Goal: Task Accomplishment & Management: Manage account settings

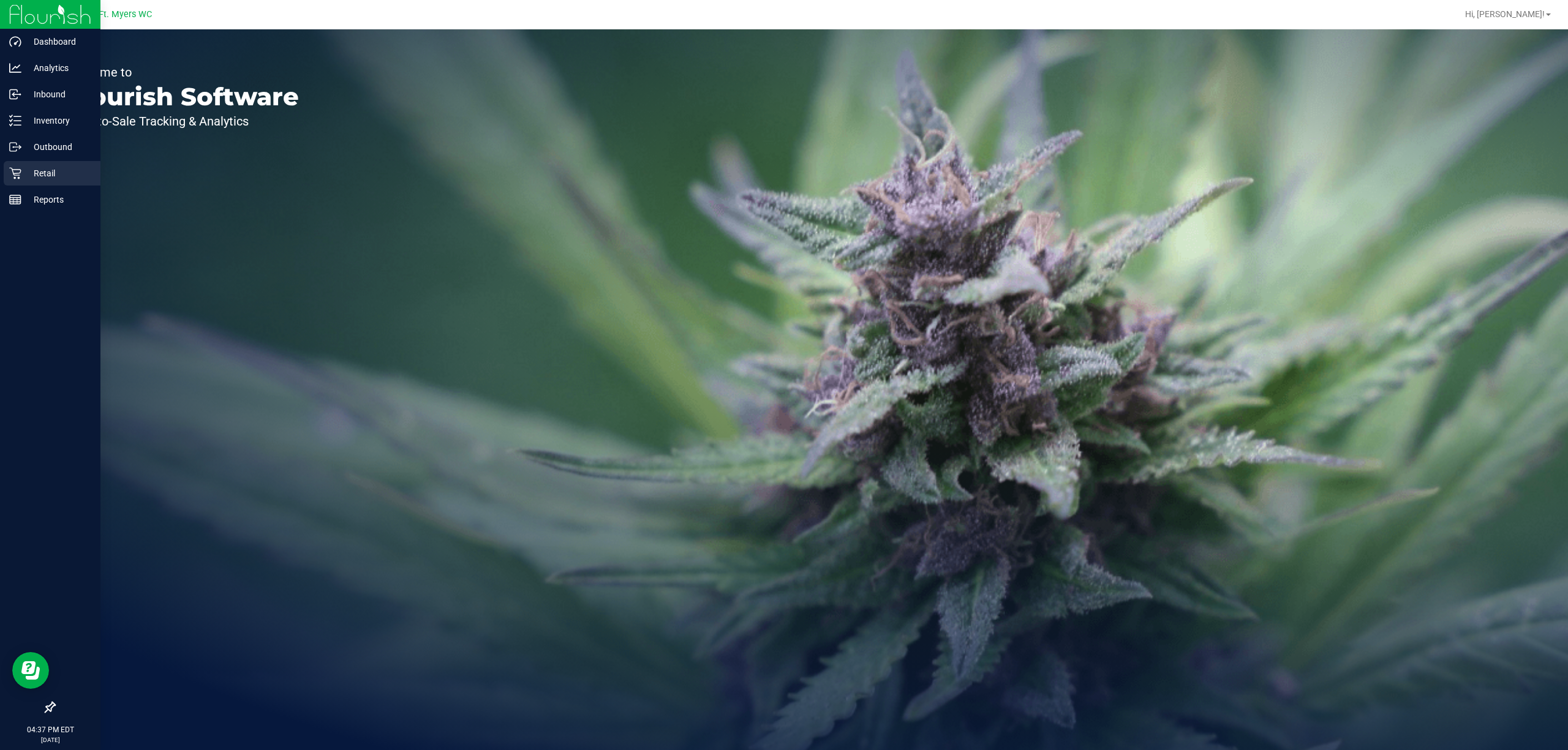
click at [8, 174] on div "Retail" at bounding box center [52, 173] width 97 height 25
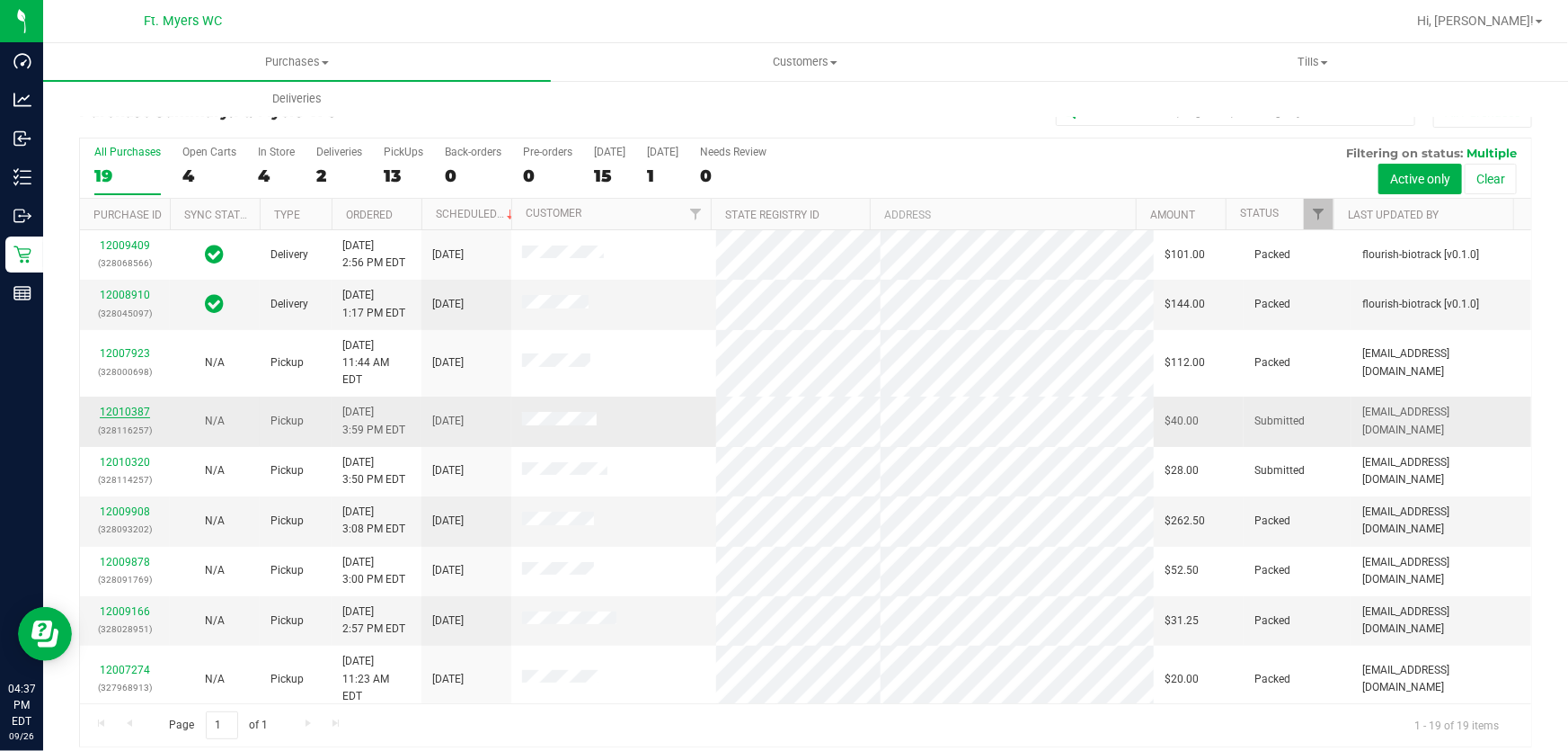
click at [131, 405] on link "12010387" at bounding box center [125, 411] width 51 height 13
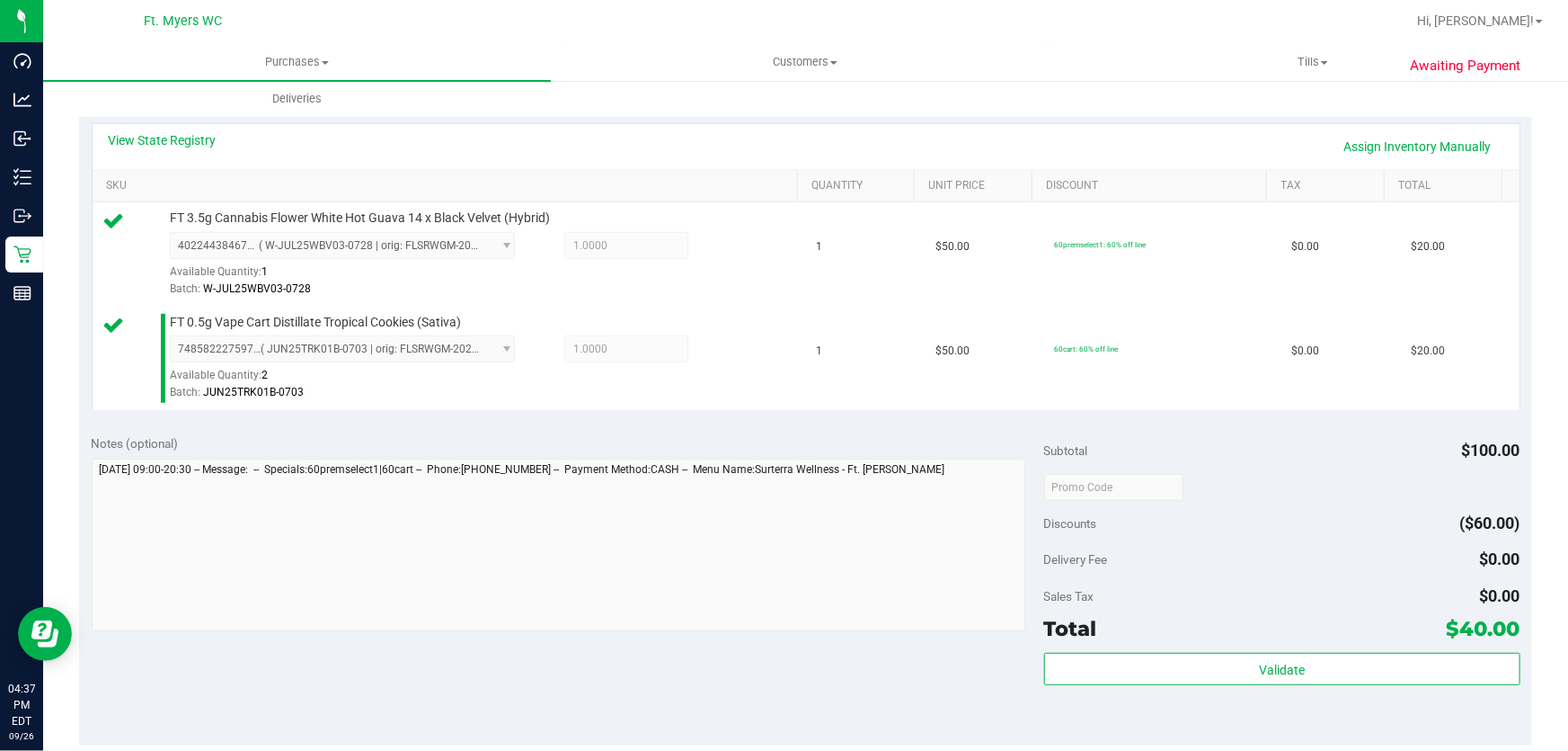
scroll to position [408, 0]
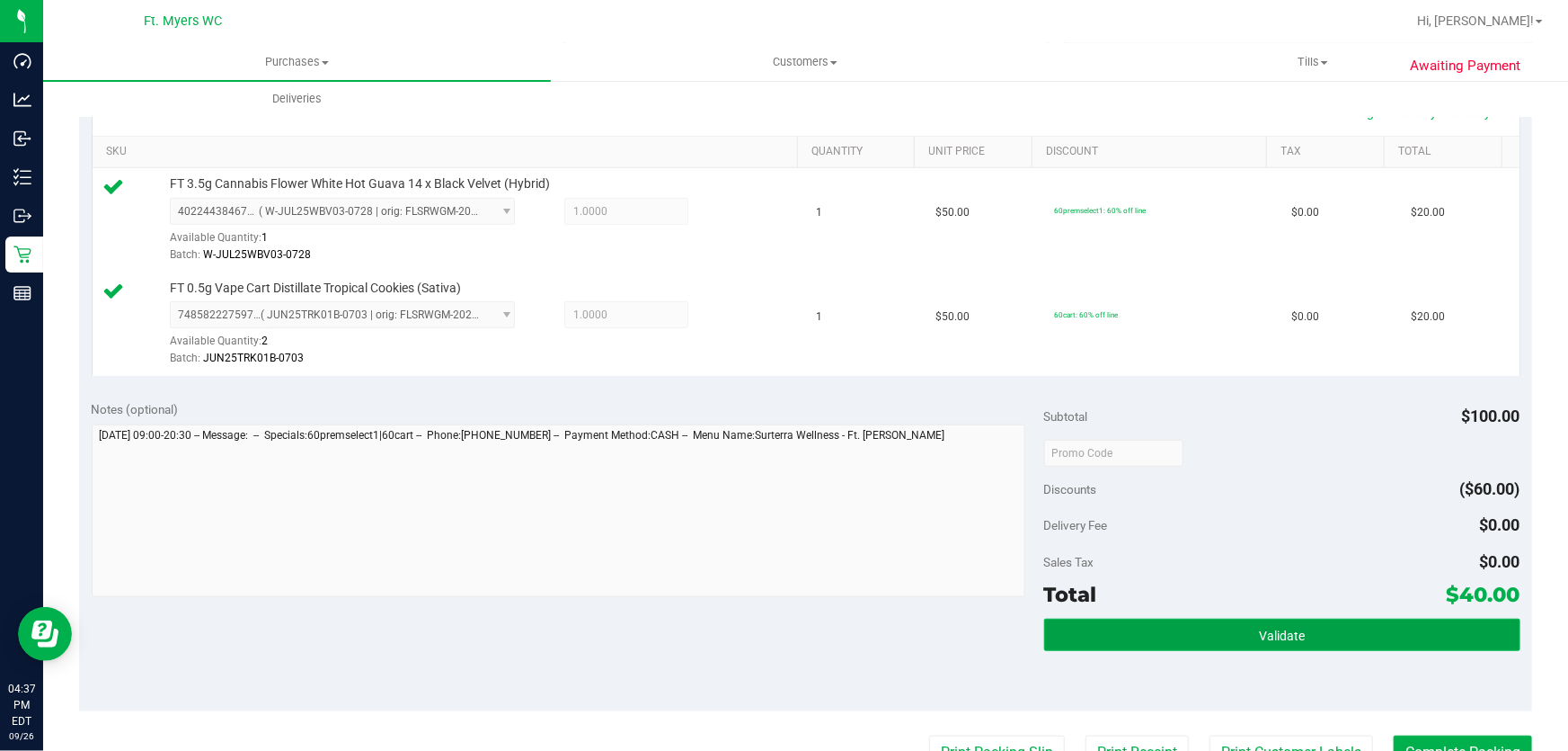
click at [1239, 634] on button "Validate" at bounding box center [1282, 634] width 476 height 32
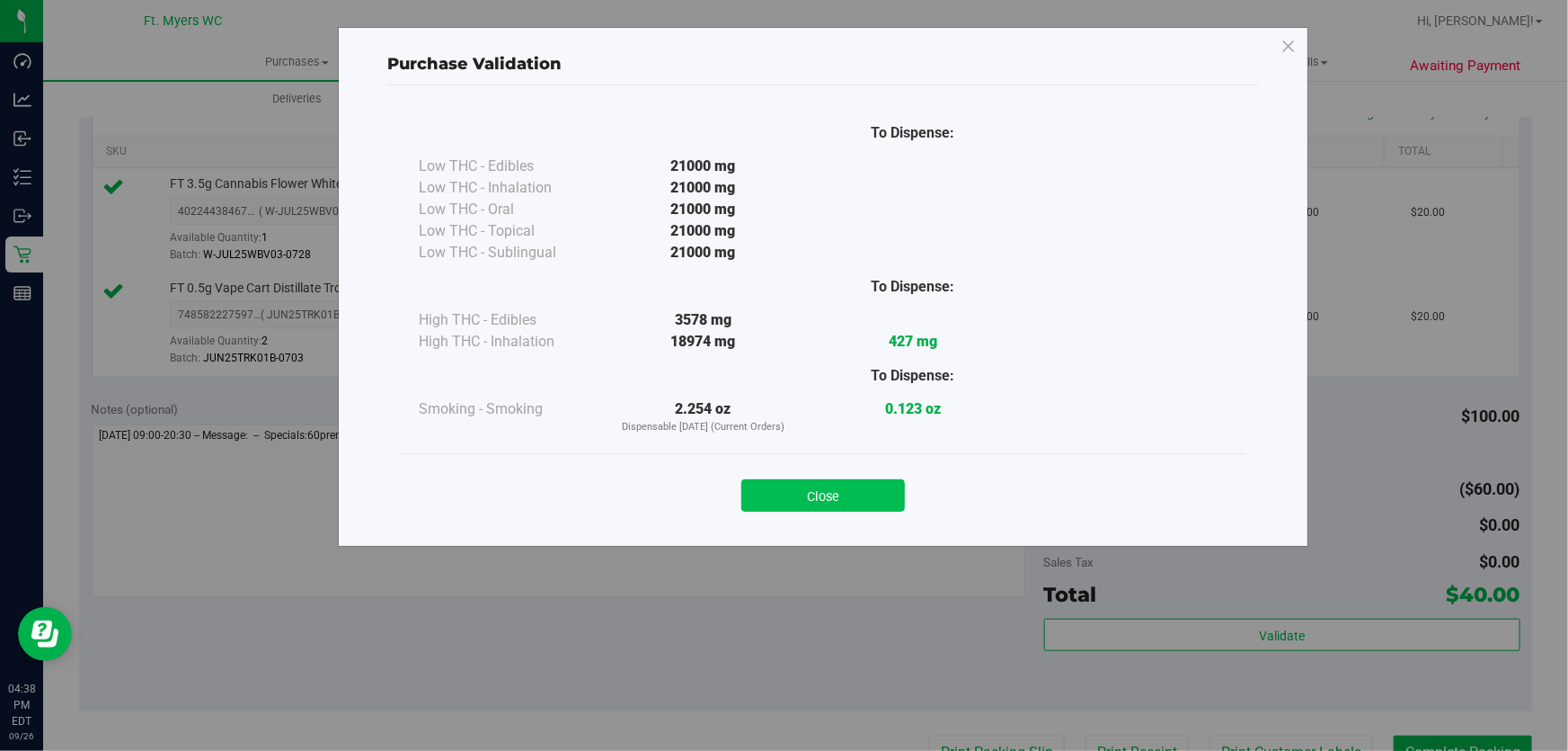
click at [807, 495] on button "Close" at bounding box center [823, 495] width 164 height 32
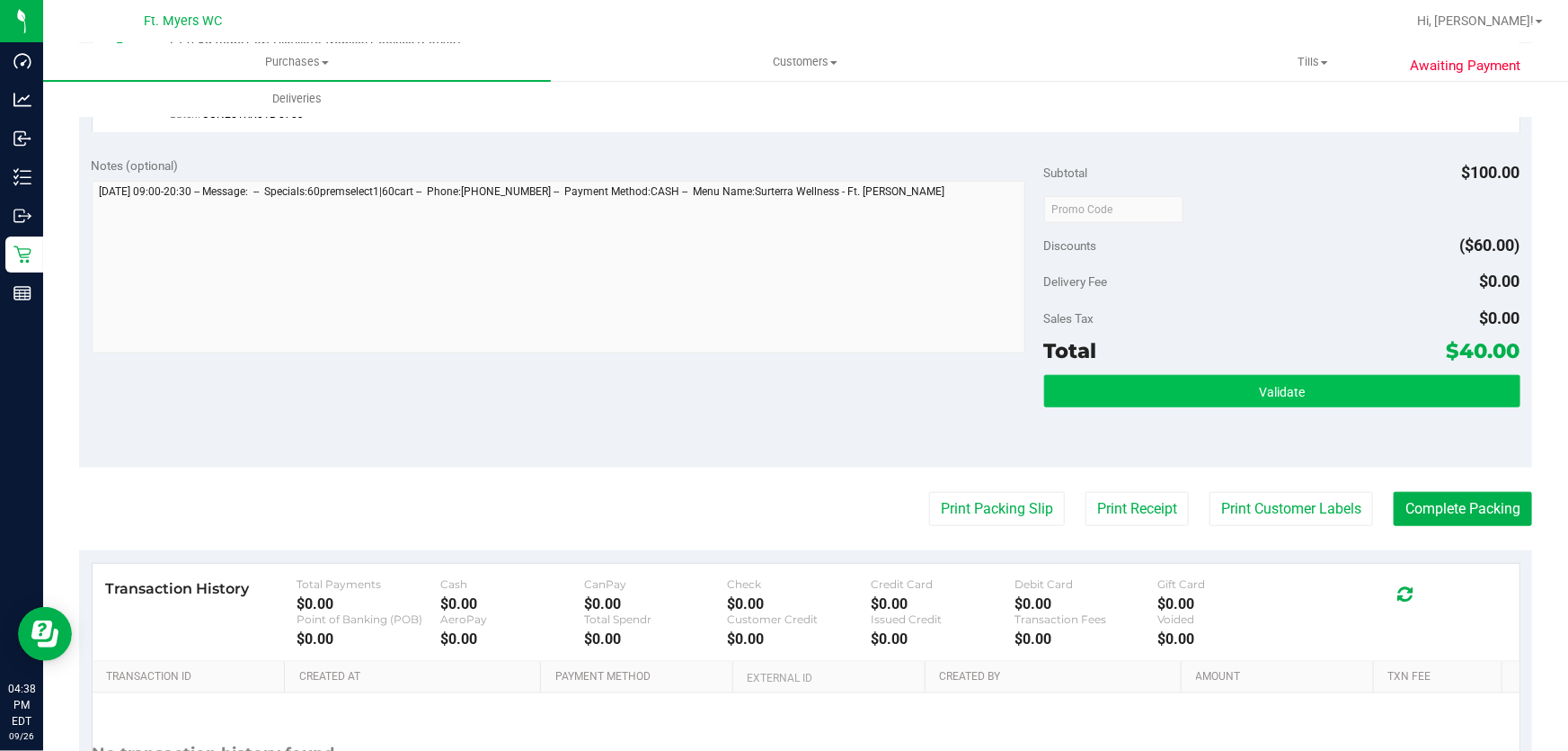
scroll to position [654, 0]
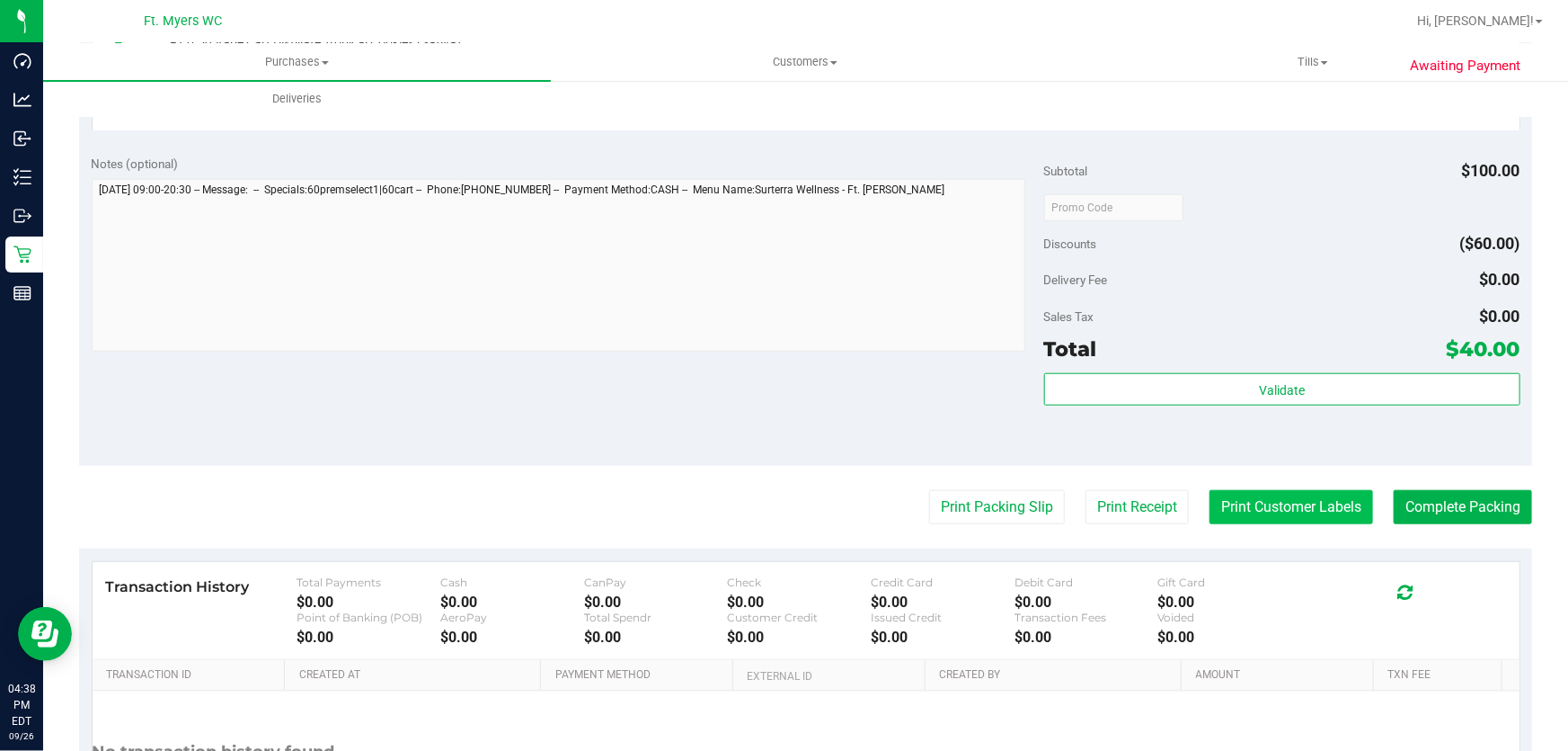
click at [1312, 505] on button "Print Customer Labels" at bounding box center [1291, 507] width 164 height 34
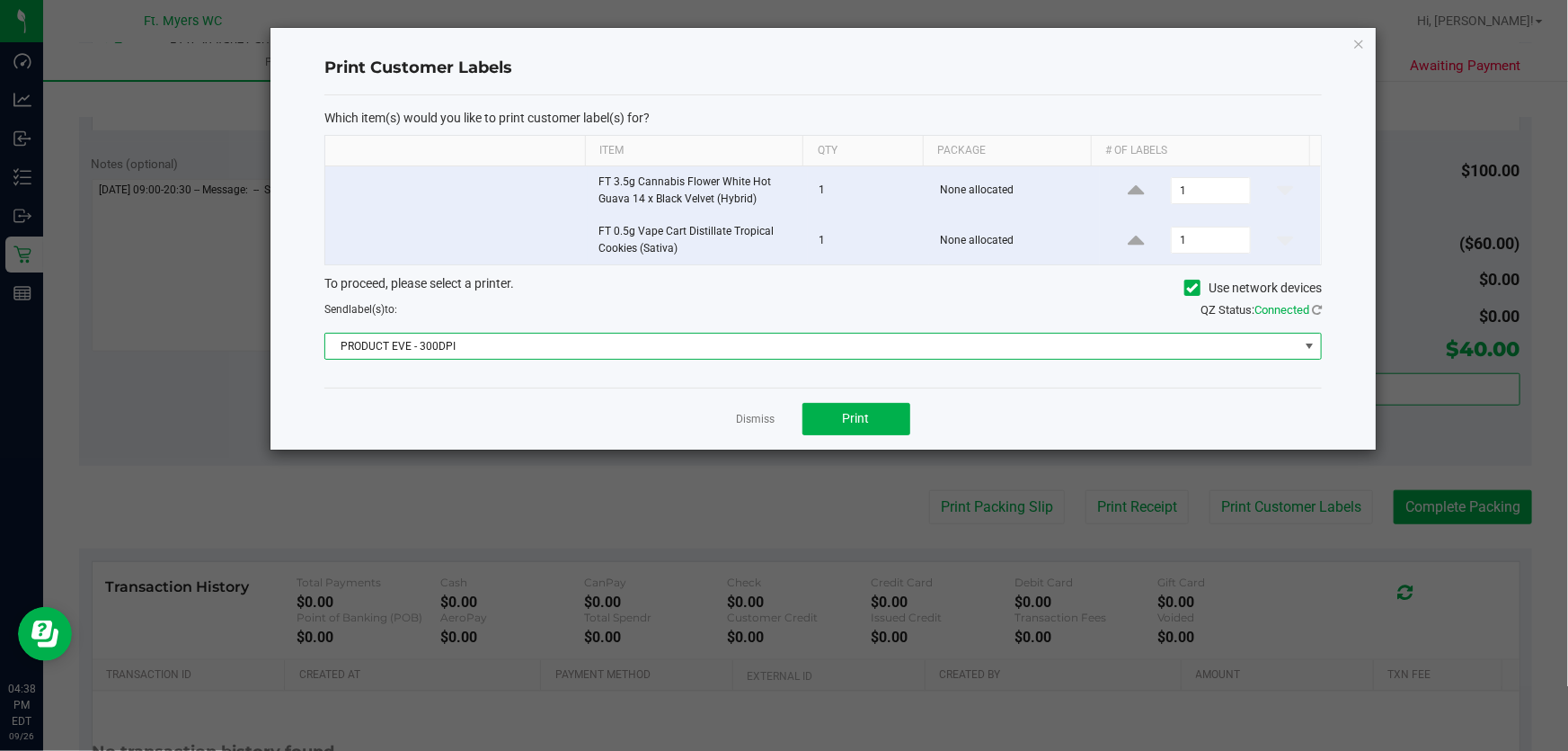
click at [696, 345] on span "PRODUCT EVE - 300DPI" at bounding box center [812, 346] width 974 height 25
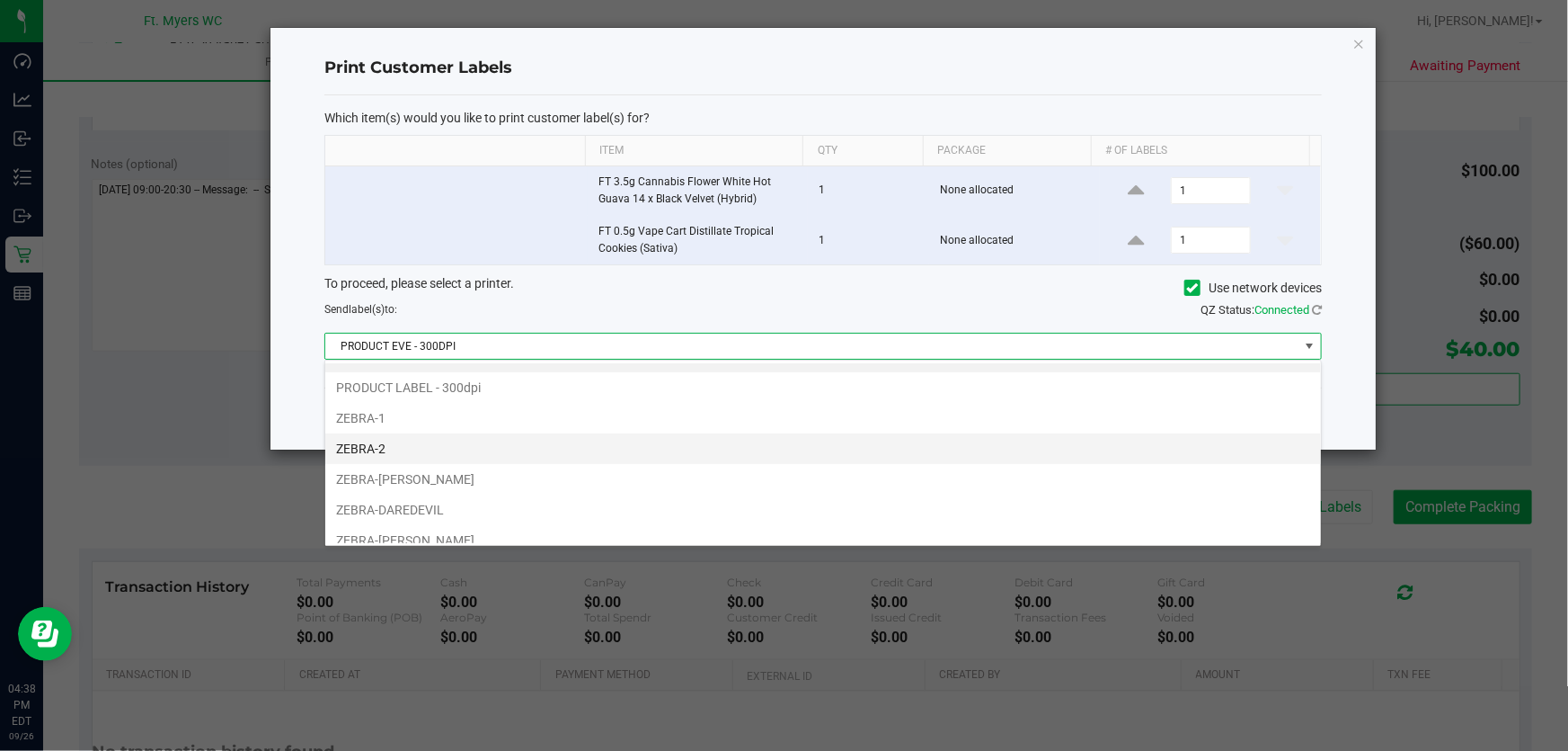
scroll to position [32, 0]
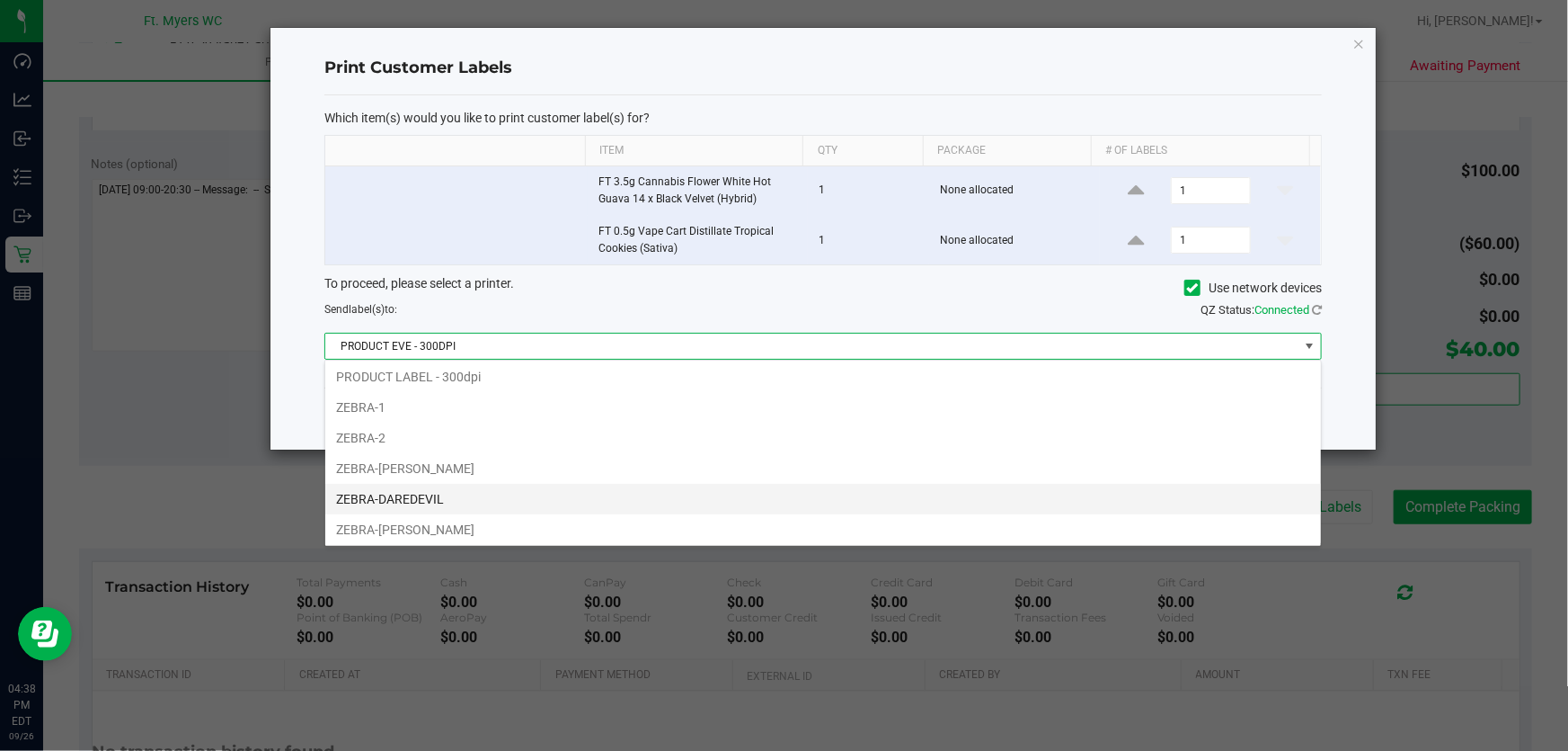
click at [615, 490] on li "ZEBRA-DAREDEVIL" at bounding box center [823, 499] width 996 height 30
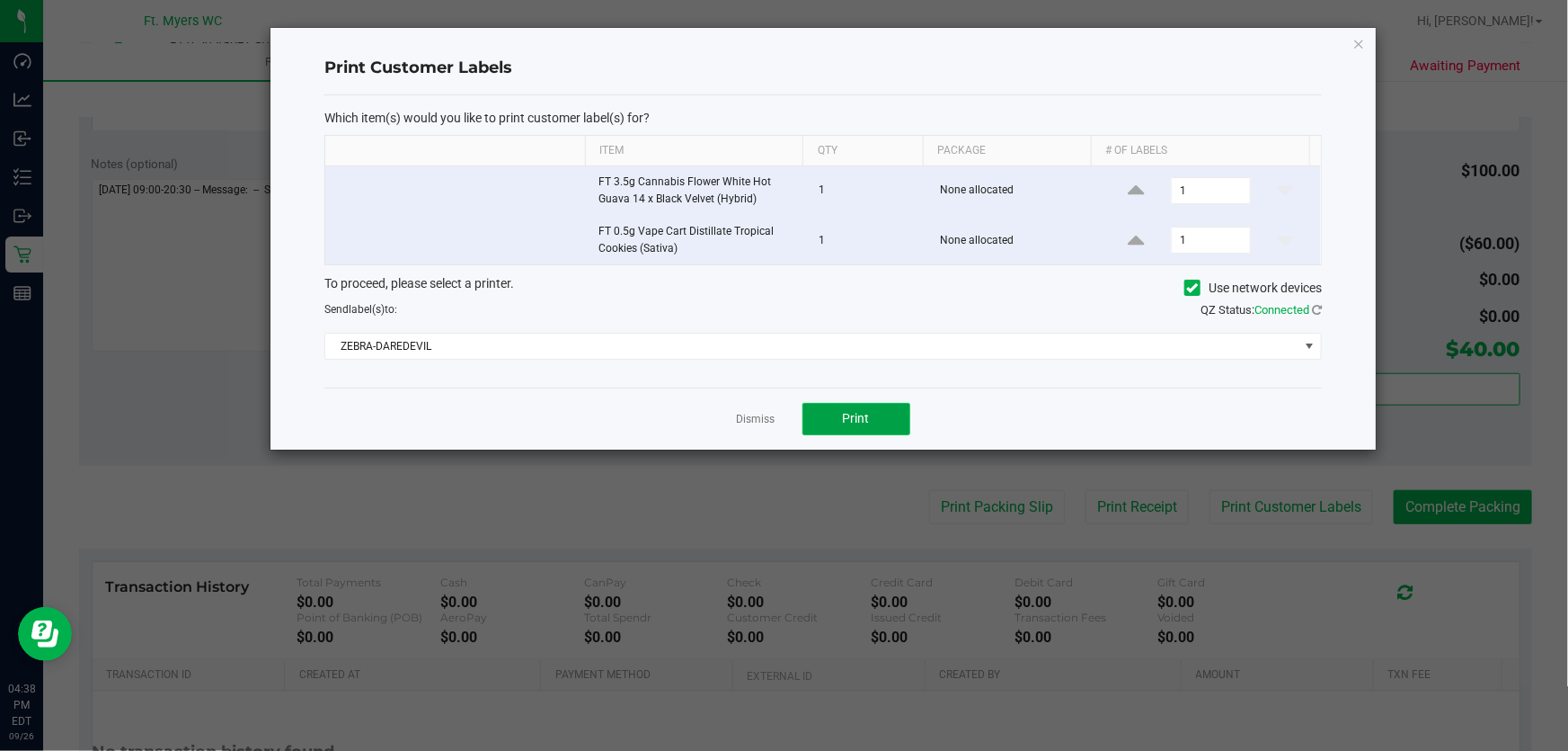
click at [841, 426] on button "Print" at bounding box center [856, 418] width 108 height 32
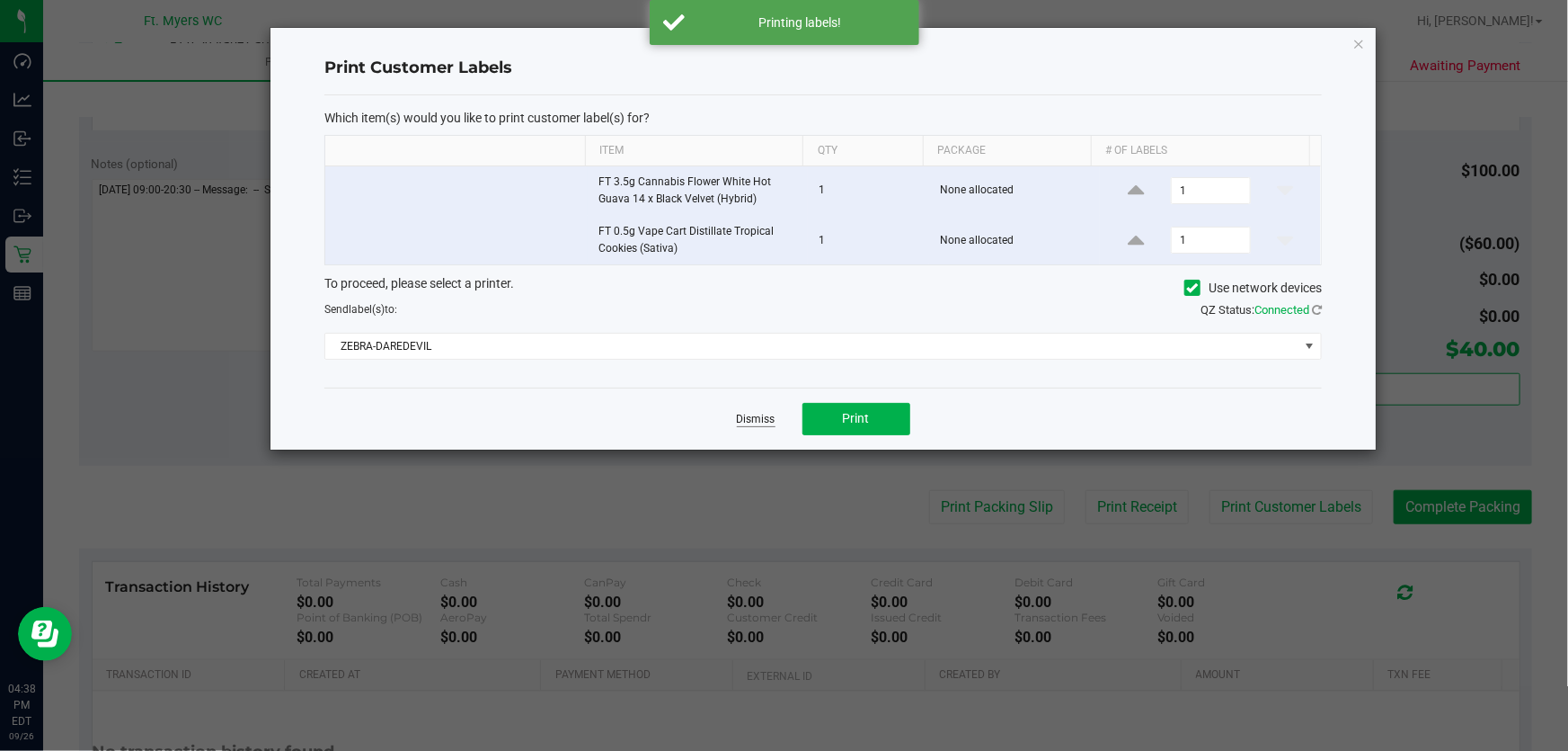
click at [756, 421] on link "Dismiss" at bounding box center [757, 420] width 39 height 16
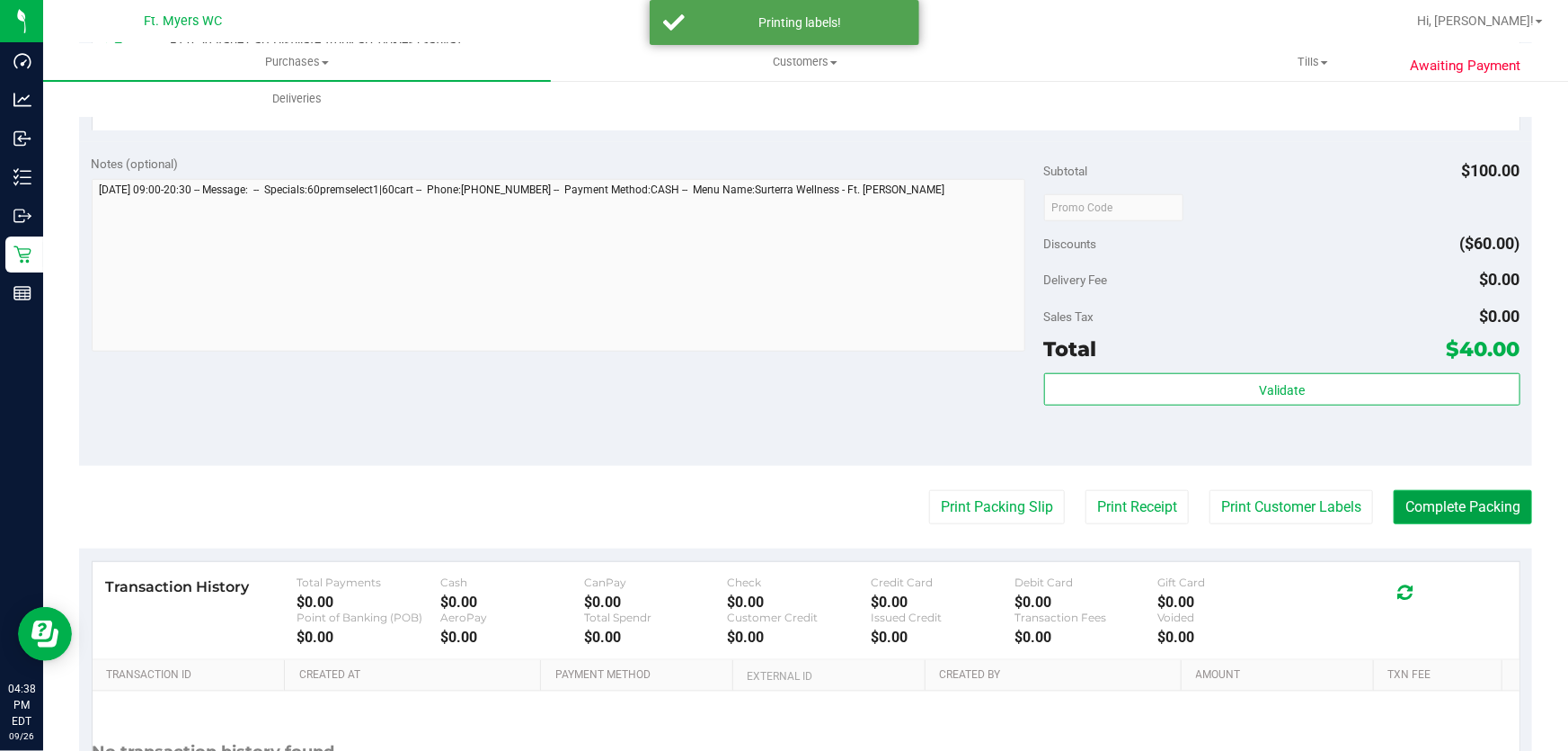
click at [1467, 506] on button "Complete Packing" at bounding box center [1463, 507] width 138 height 34
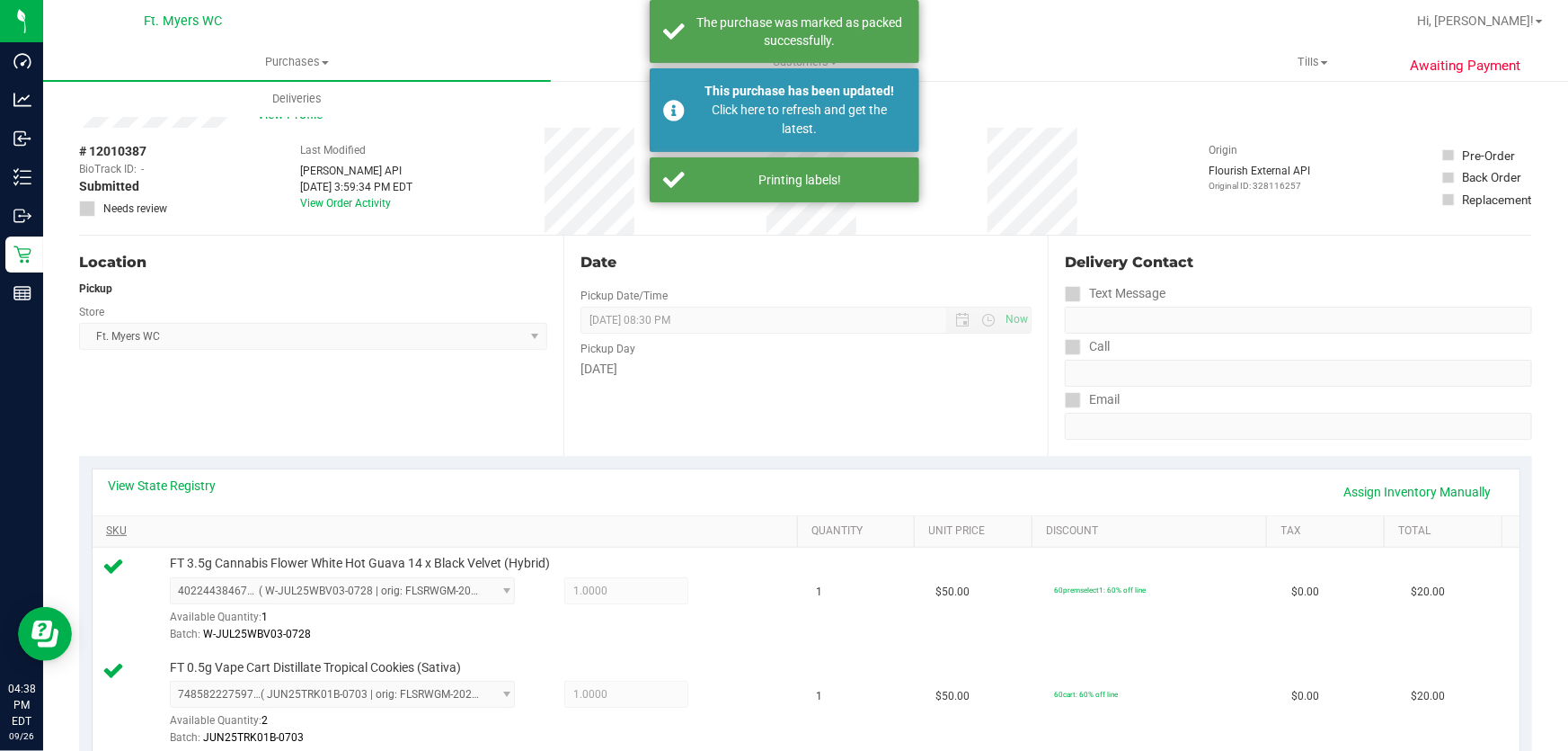
scroll to position [0, 0]
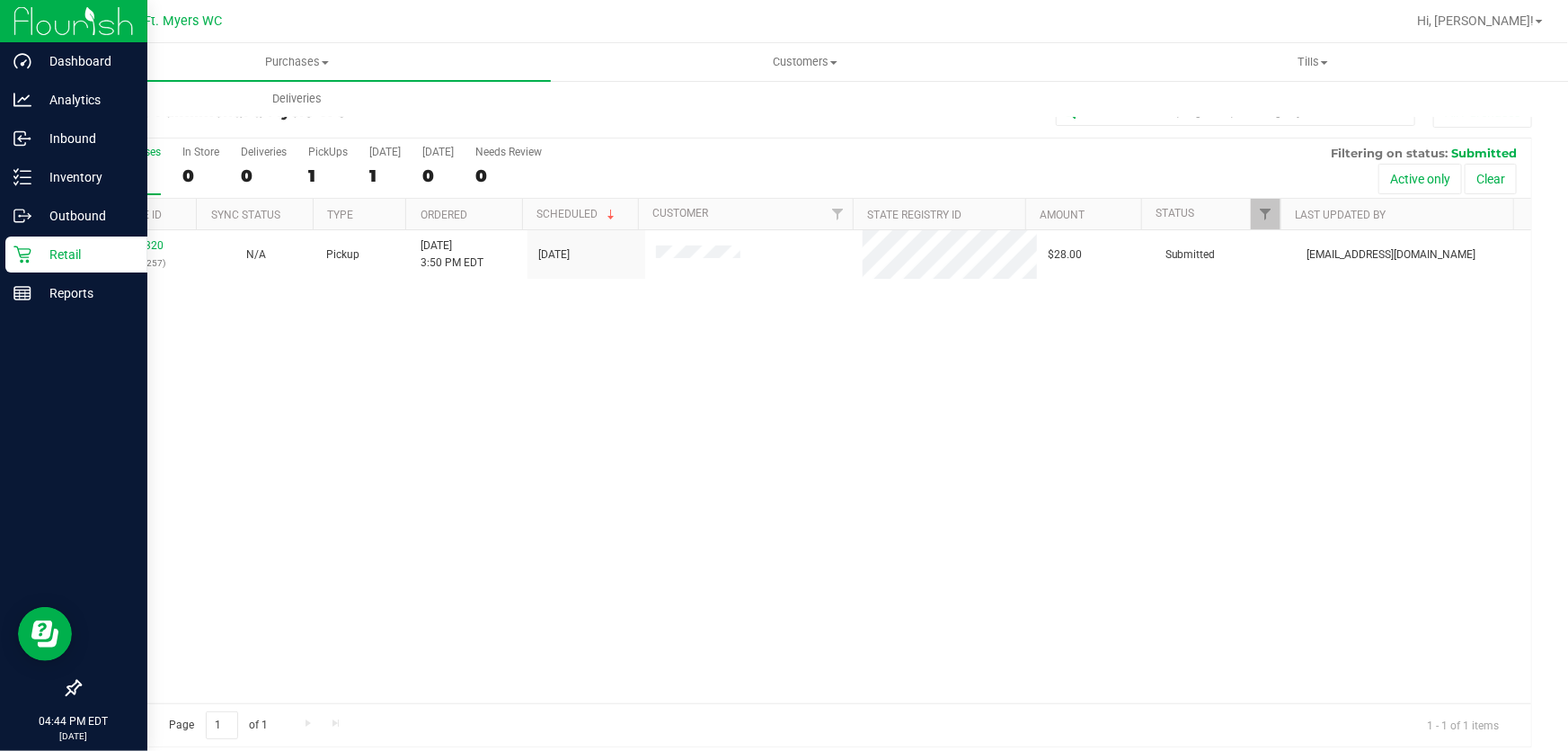
click at [62, 251] on p "Retail" at bounding box center [85, 254] width 108 height 21
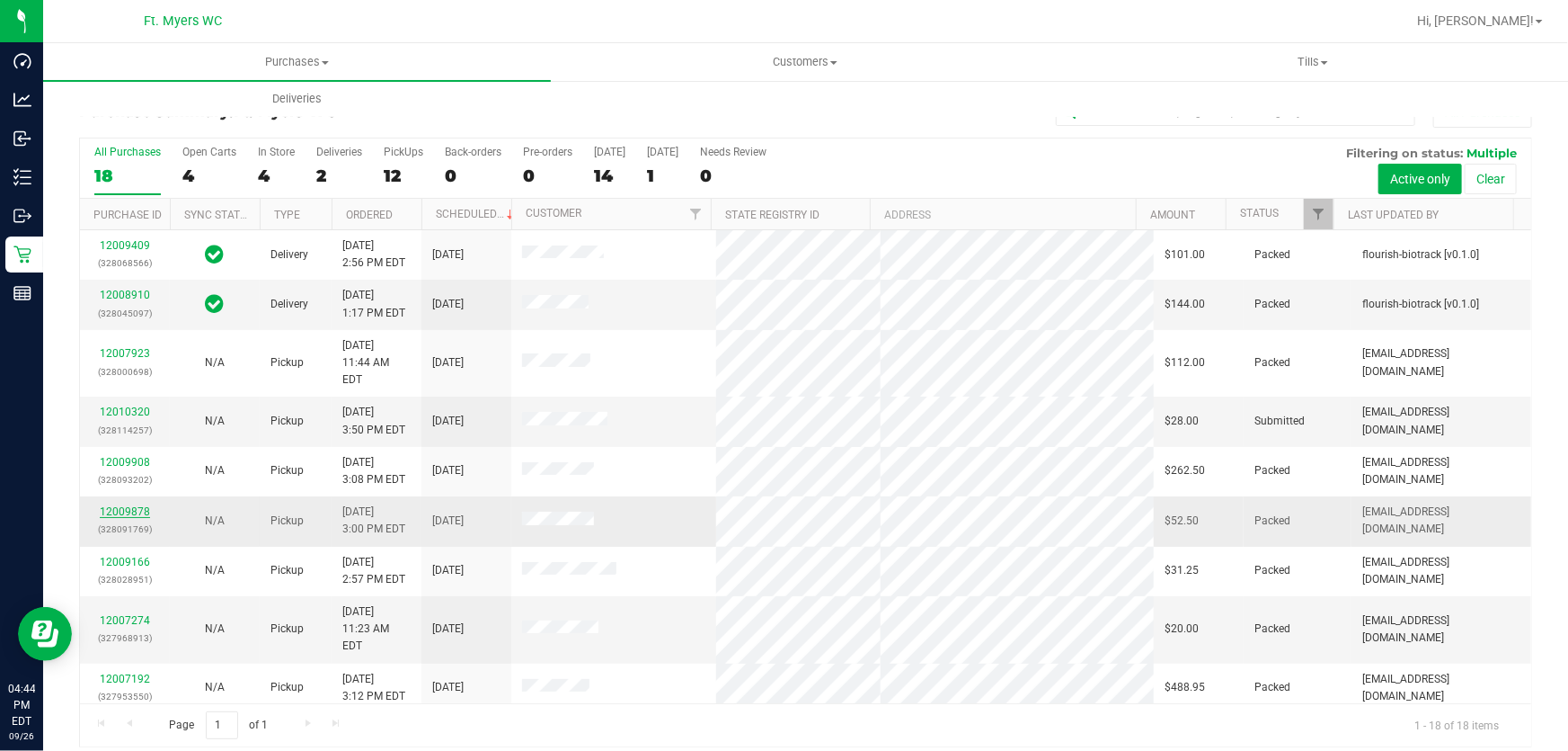
click at [128, 506] on link "12009878" at bounding box center [125, 511] width 51 height 13
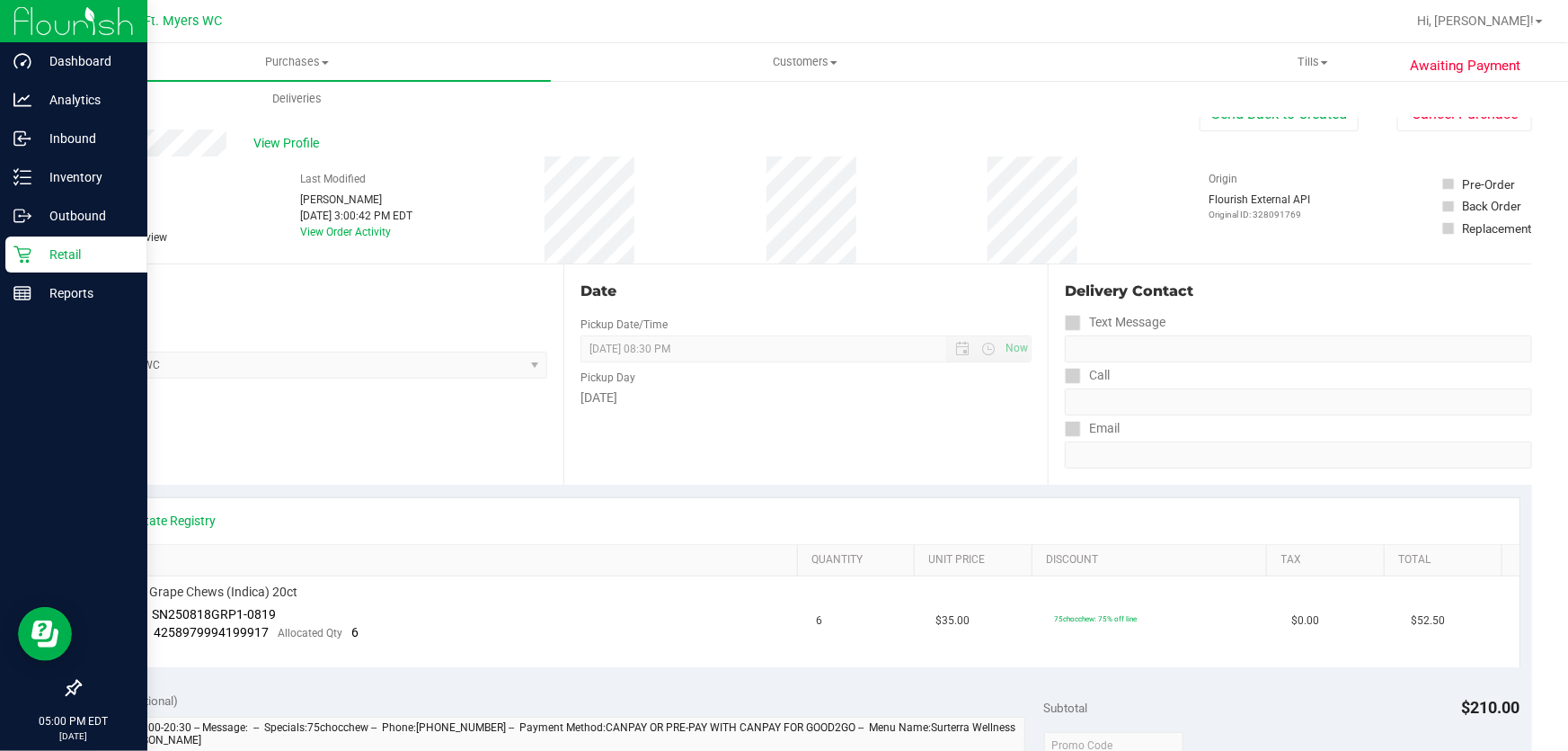
click at [67, 253] on p "Retail" at bounding box center [85, 254] width 108 height 21
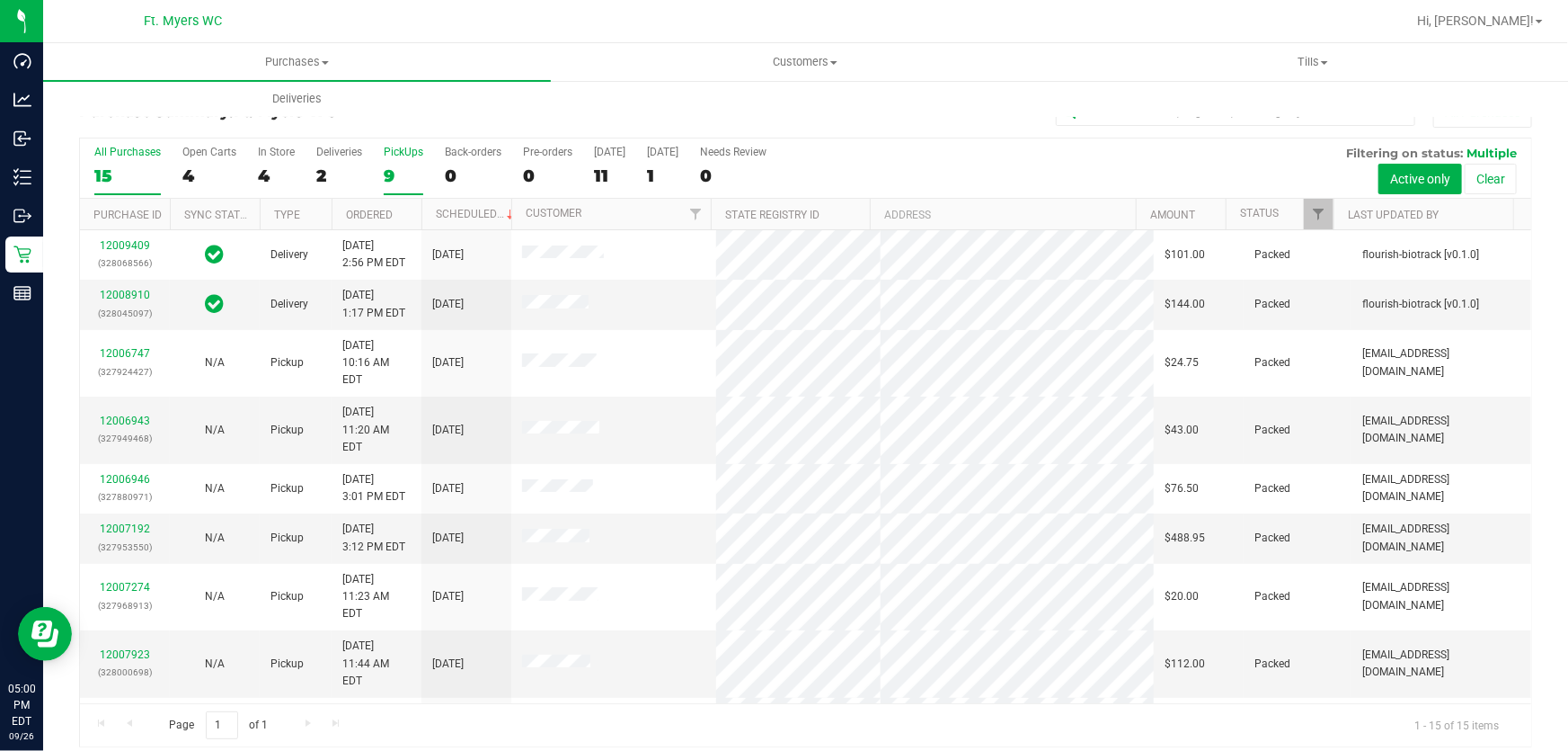
click at [385, 179] on div "9" at bounding box center [403, 175] width 40 height 20
click at [0, 0] on input "PickUps 9" at bounding box center [0, 0] width 0 height 0
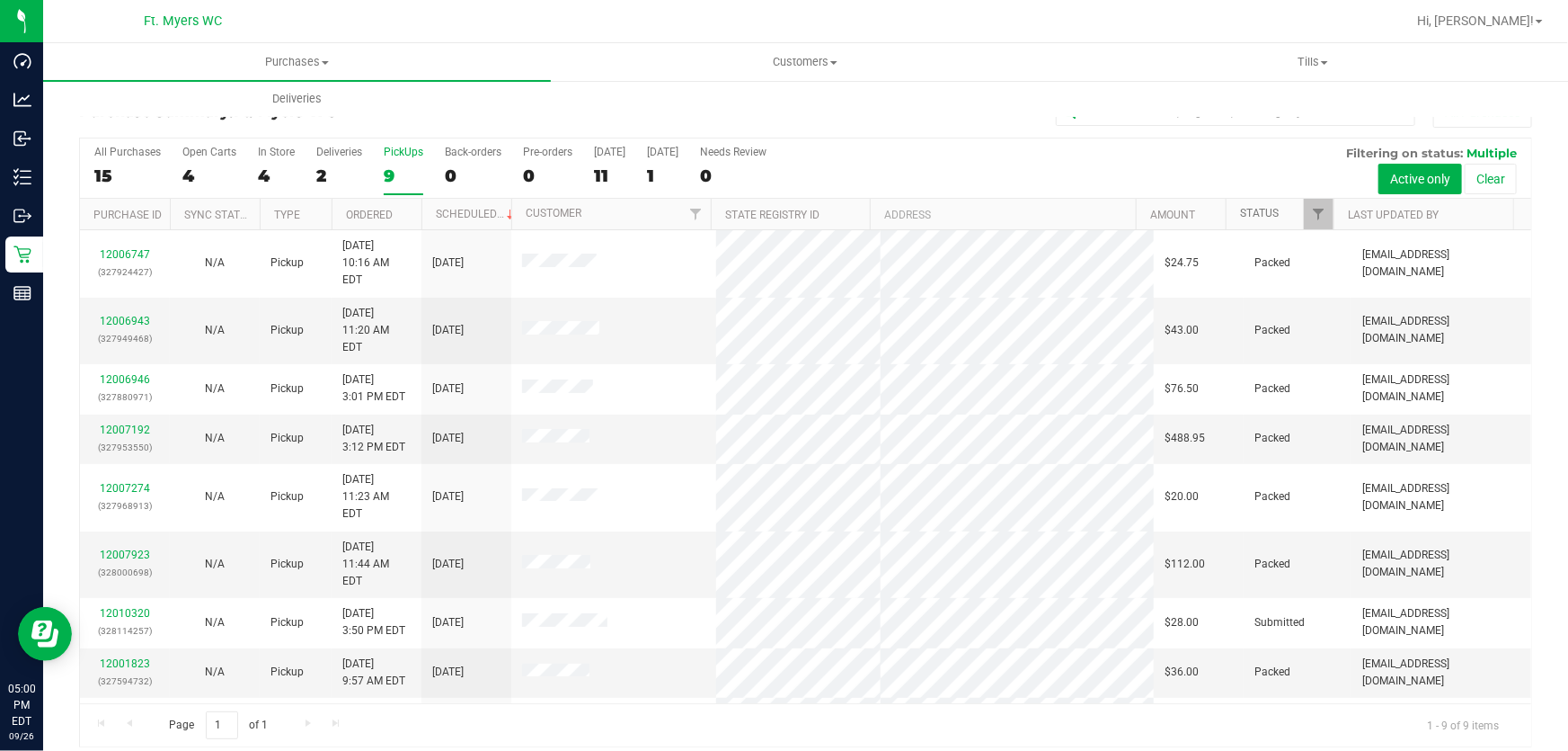
click at [1248, 219] on link "Status" at bounding box center [1260, 212] width 39 height 13
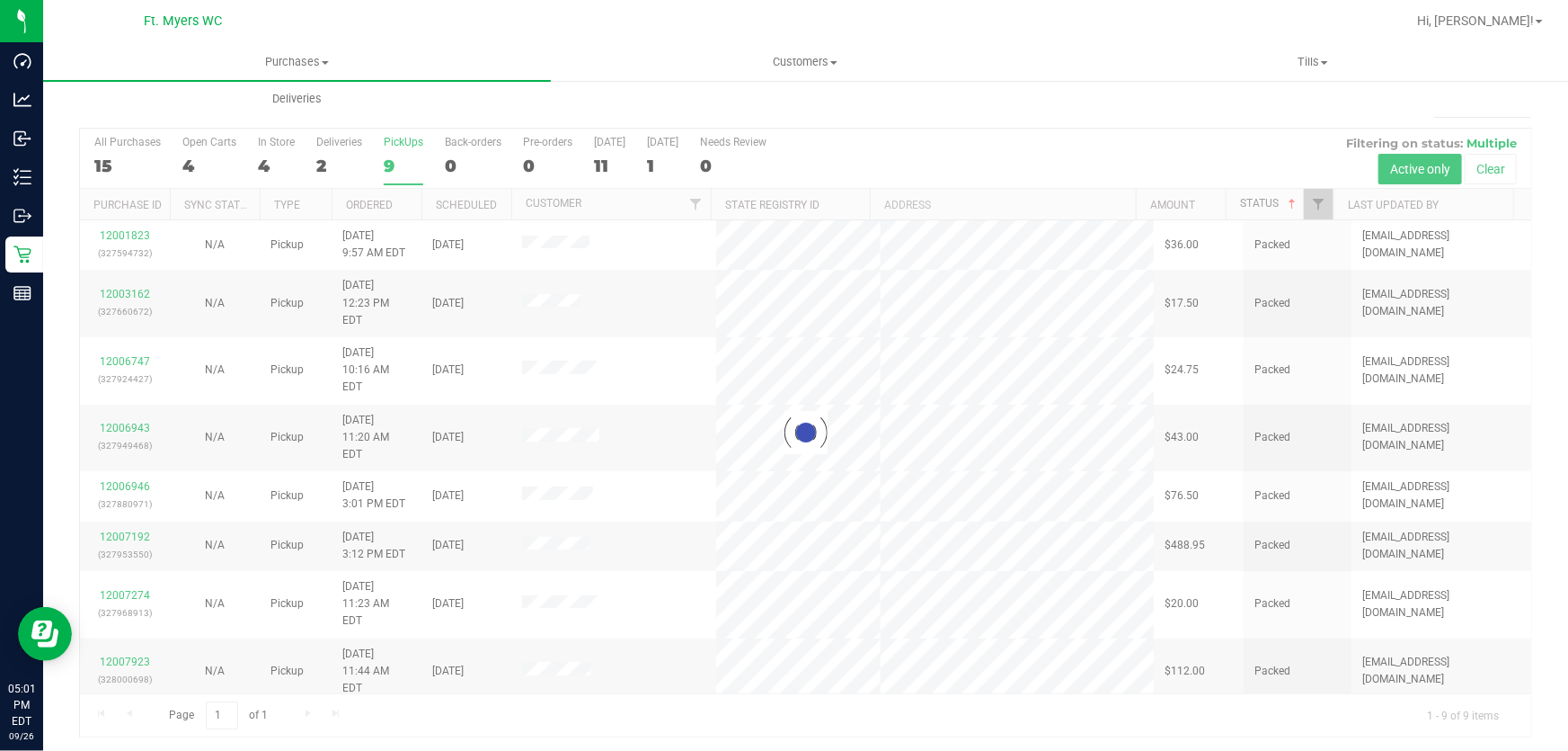
scroll to position [14, 0]
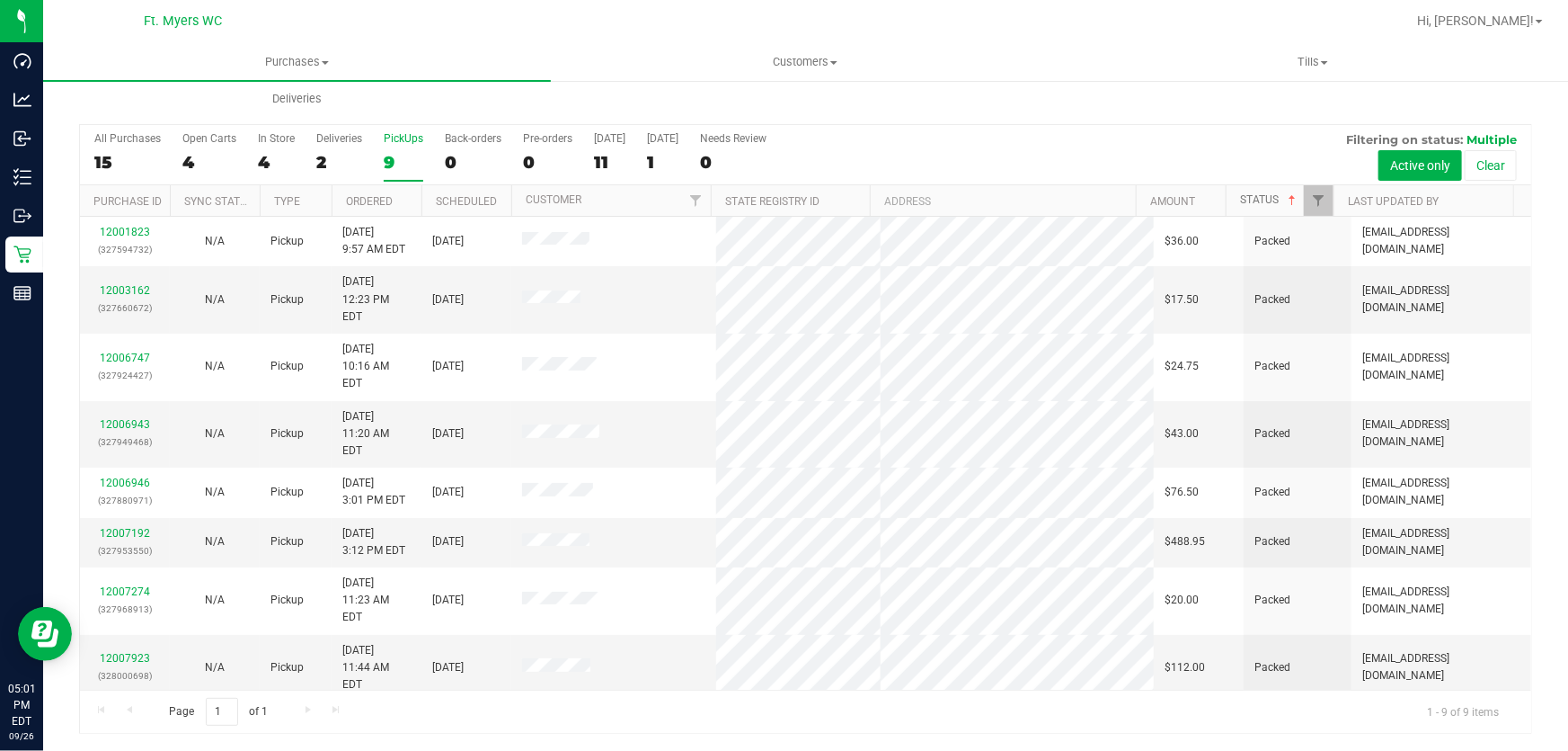
click at [1250, 201] on link "Status" at bounding box center [1270, 199] width 59 height 13
click at [322, 164] on div "2" at bounding box center [339, 162] width 46 height 20
click at [0, 0] on input "Deliveries 2" at bounding box center [0, 0] width 0 height 0
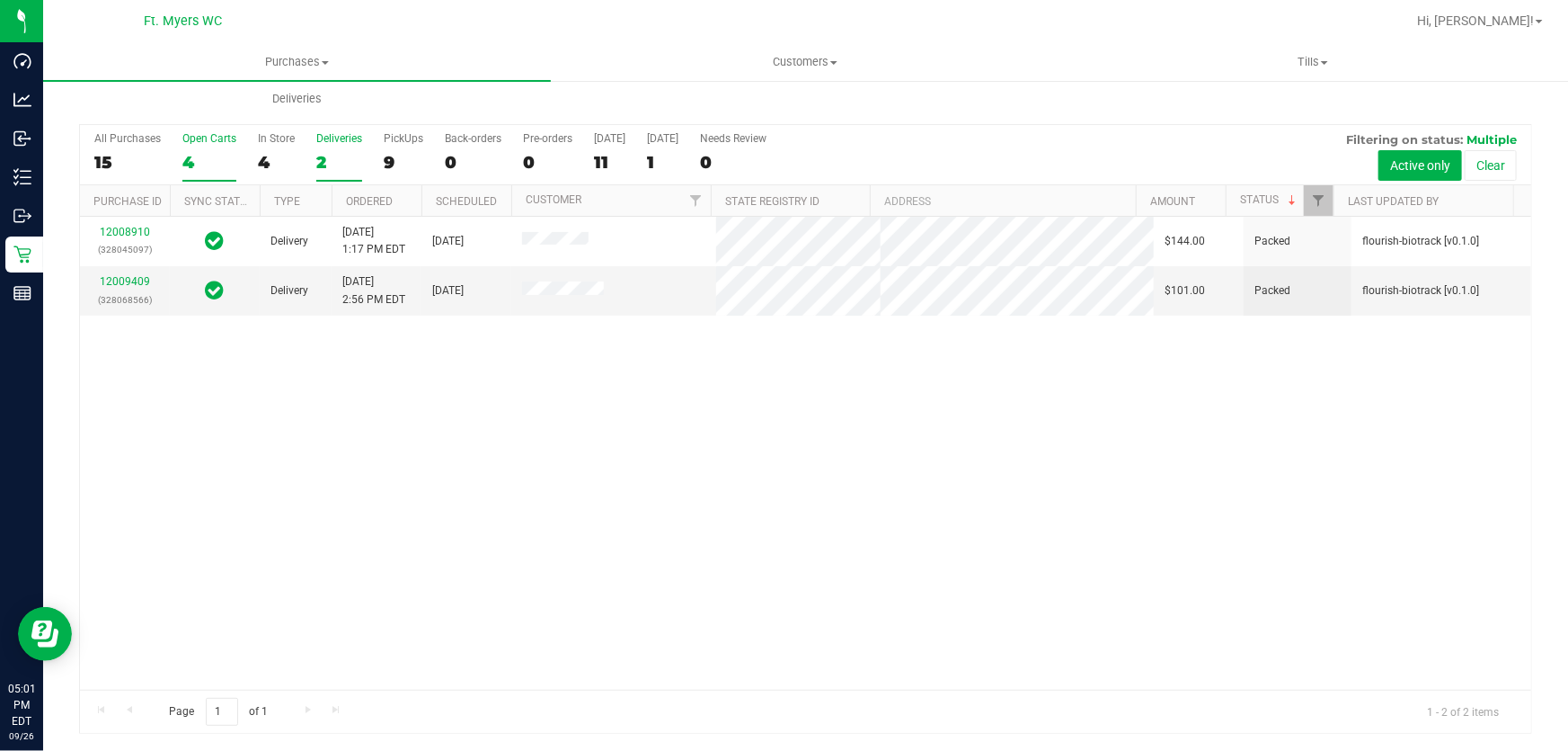
click at [189, 152] on div "4" at bounding box center [208, 162] width 54 height 20
click at [0, 0] on input "Open Carts 4" at bounding box center [0, 0] width 0 height 0
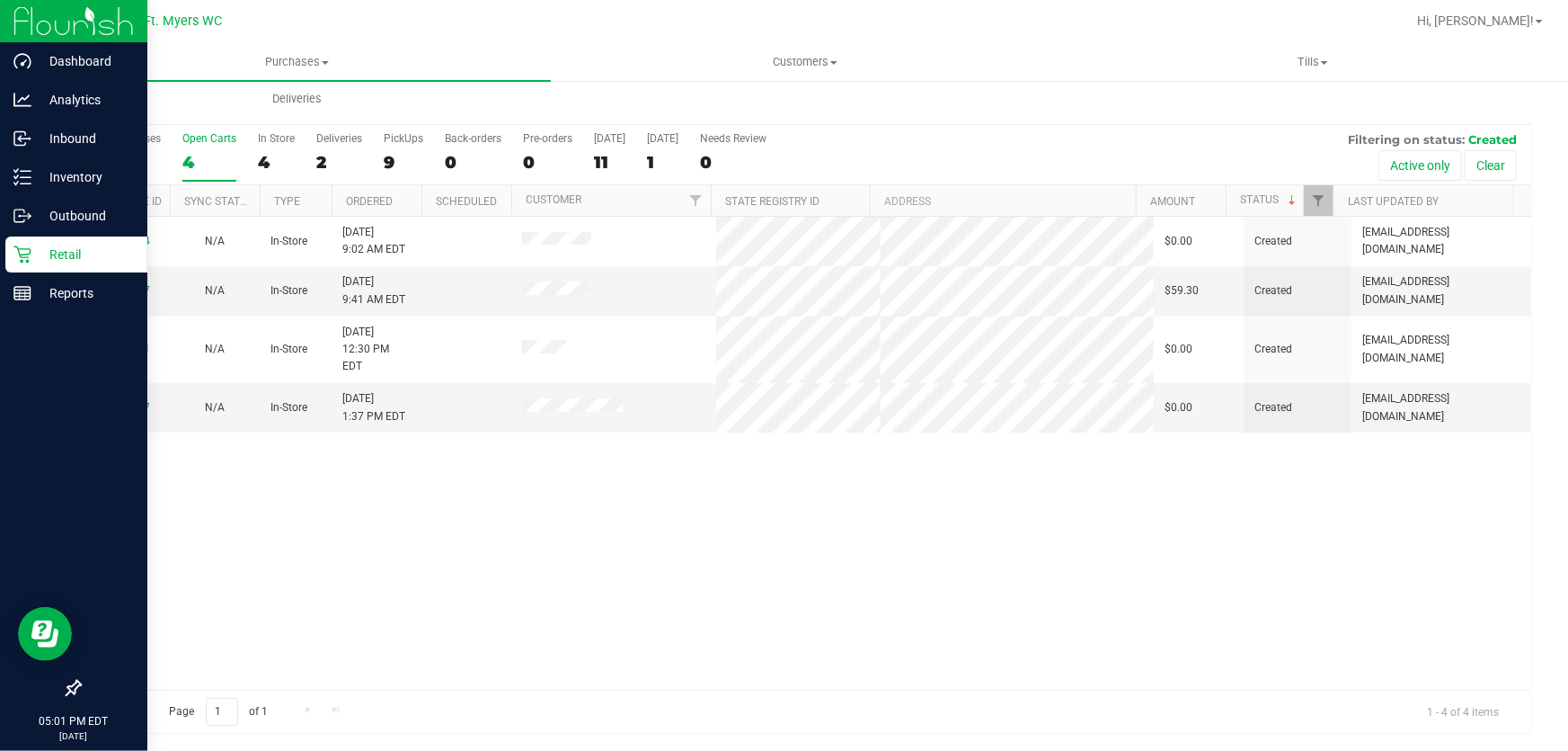
click at [52, 246] on p "Retail" at bounding box center [85, 254] width 108 height 21
click at [45, 250] on p "Retail" at bounding box center [85, 254] width 108 height 21
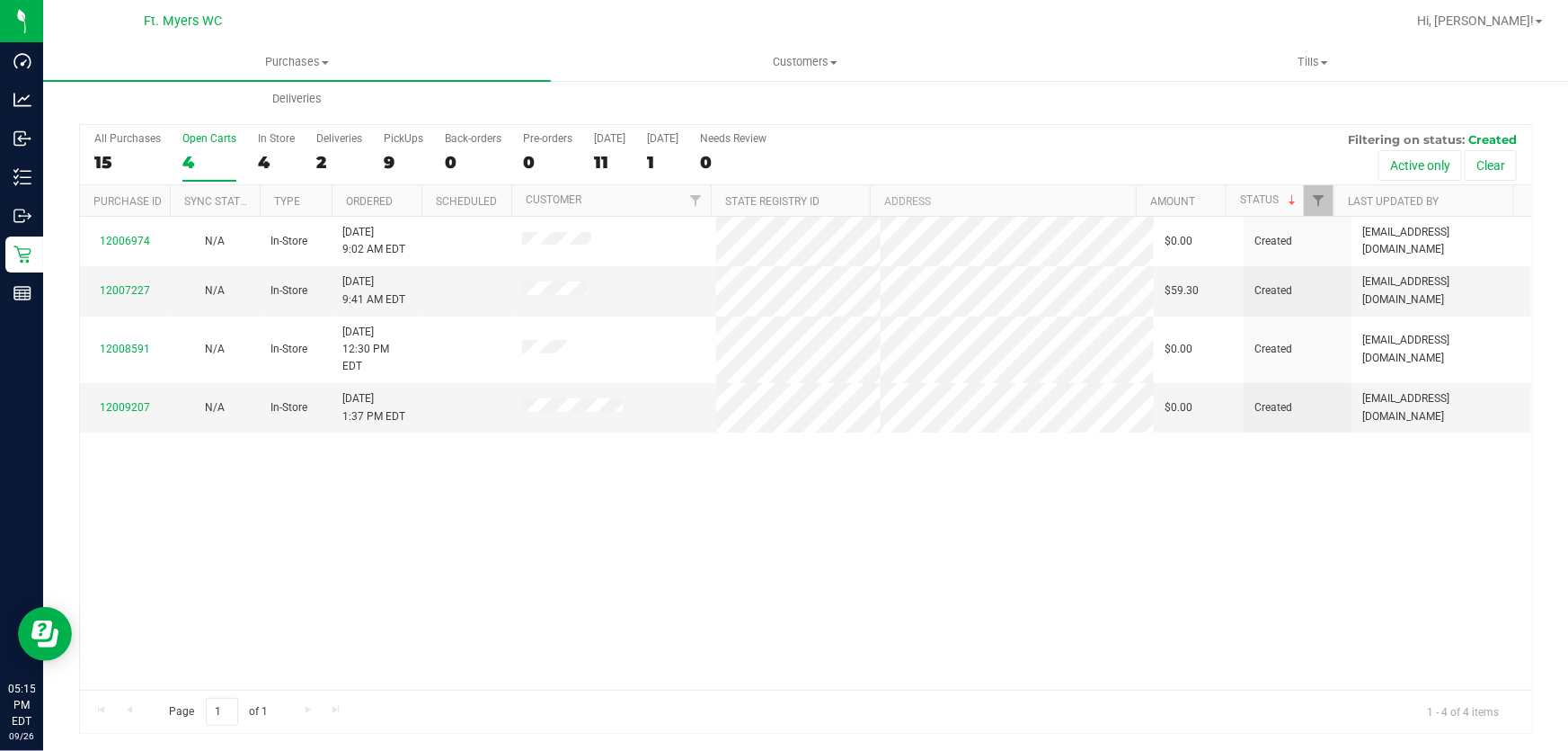
click at [1078, 124] on div "All Purchases 15 Open Carts 4 In Store 4 Deliveries 2 PickUps 9 Back-orders 0 P…" at bounding box center [805, 429] width 1453 height 610
click at [1080, 114] on div "Purchases Summary of purchases Fulfillment All purchases Customers All customer…" at bounding box center [827, 80] width 1568 height 74
click at [862, 109] on div "Purchases Summary of purchases Fulfillment All purchases Customers All customer…" at bounding box center [827, 80] width 1568 height 74
click at [314, 91] on span "Deliveries" at bounding box center [297, 98] width 98 height 17
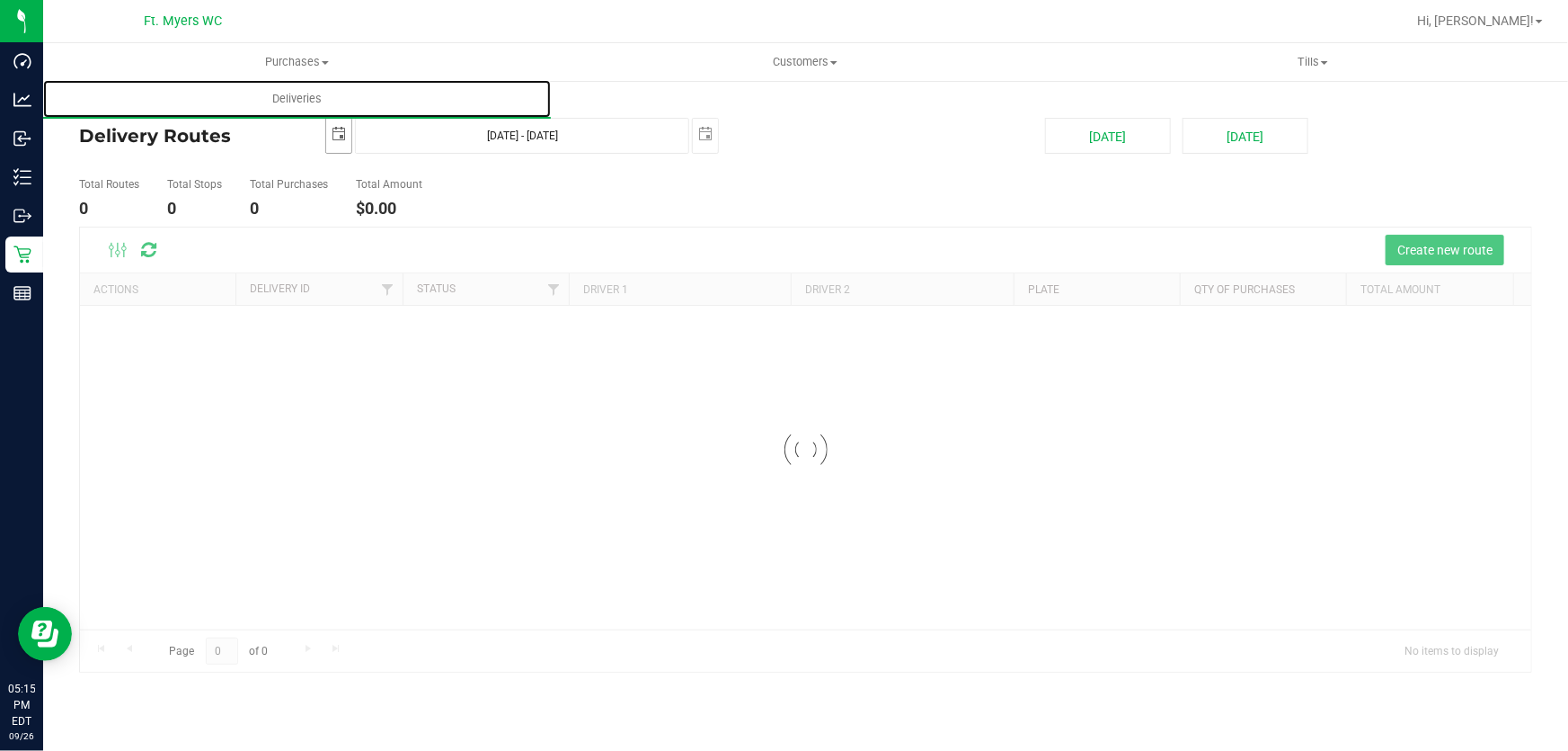
click at [332, 128] on span "select" at bounding box center [339, 133] width 15 height 15
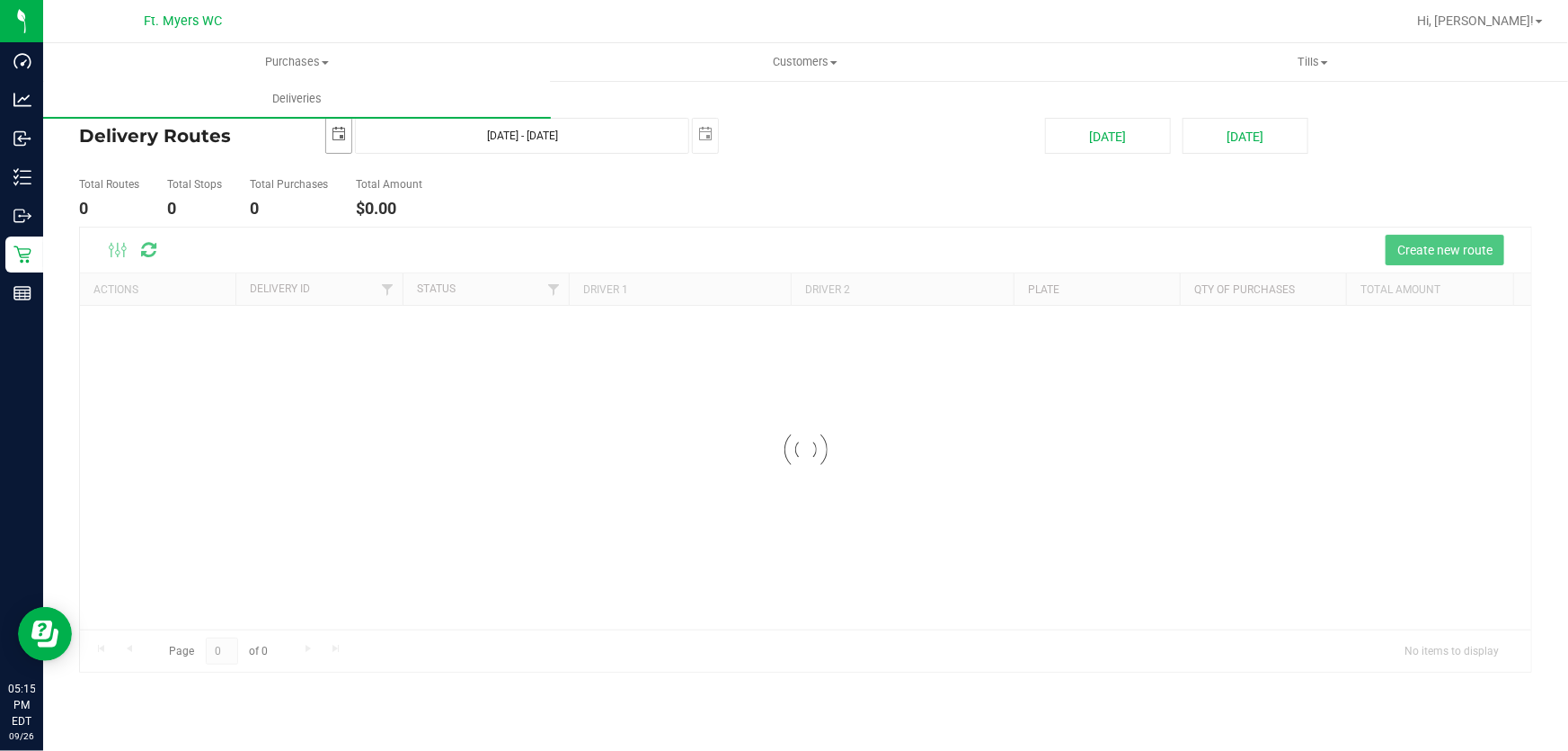
scroll to position [0, 45]
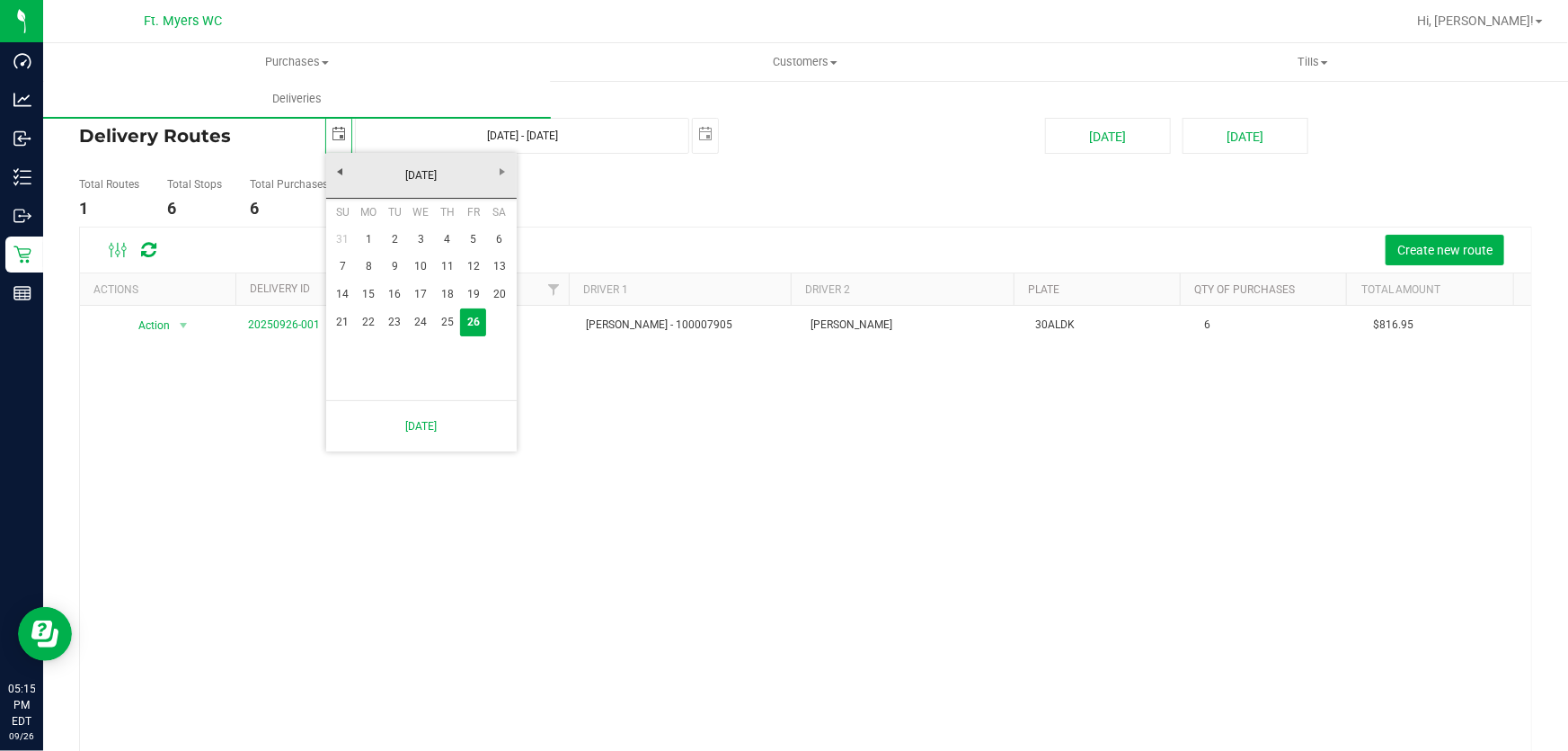
click at [723, 206] on ul "Total Routes 1 Total Stops 6 Total Purchases 6 Total Amount $816.95" at bounding box center [557, 198] width 964 height 56
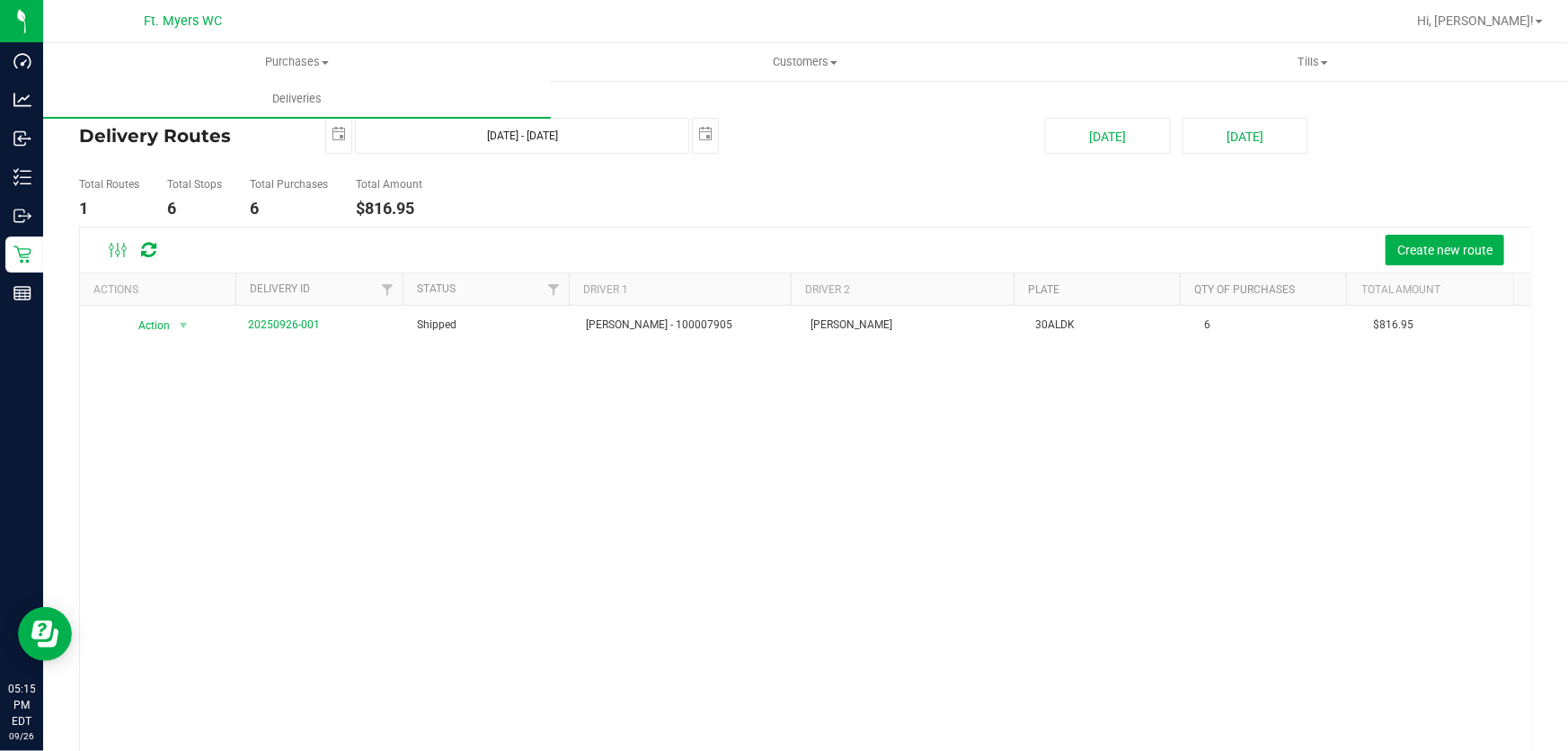
click at [795, 169] on ul "Total Routes 1 Total Stops 6 Total Purchases 6 Total Amount $816.95" at bounding box center [557, 198] width 964 height 56
click at [835, 162] on deliveries-list "Delivery Routes [DATE] [DATE] - [DATE] [DATE] [DATE] [DATE] Total Routes 1 Tota…" at bounding box center [805, 470] width 1453 height 705
click at [833, 164] on deliveries-list "Delivery Routes [DATE] [DATE] - [DATE] [DATE] [DATE] [DATE] Total Routes 1 Tota…" at bounding box center [805, 470] width 1453 height 705
